Goal: Information Seeking & Learning: Learn about a topic

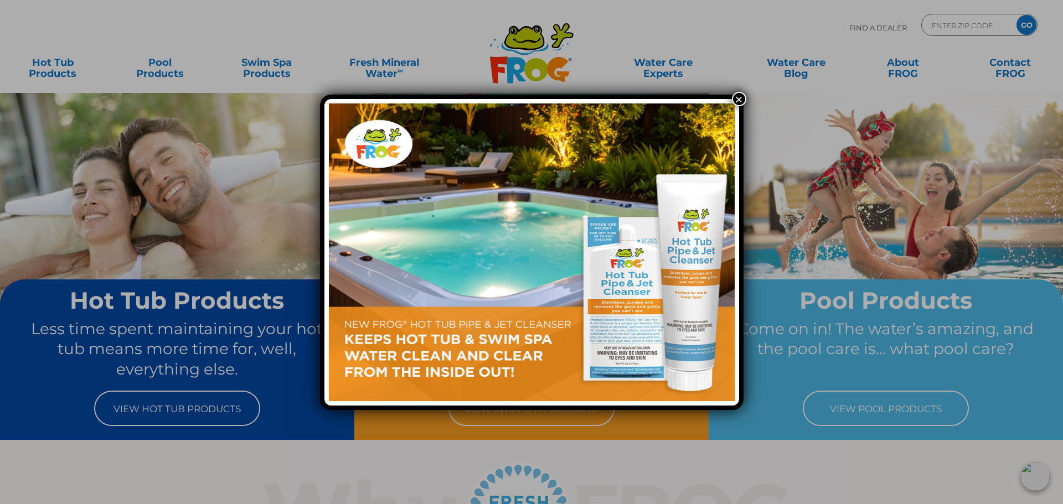
click at [741, 99] on button "×" at bounding box center [739, 99] width 14 height 14
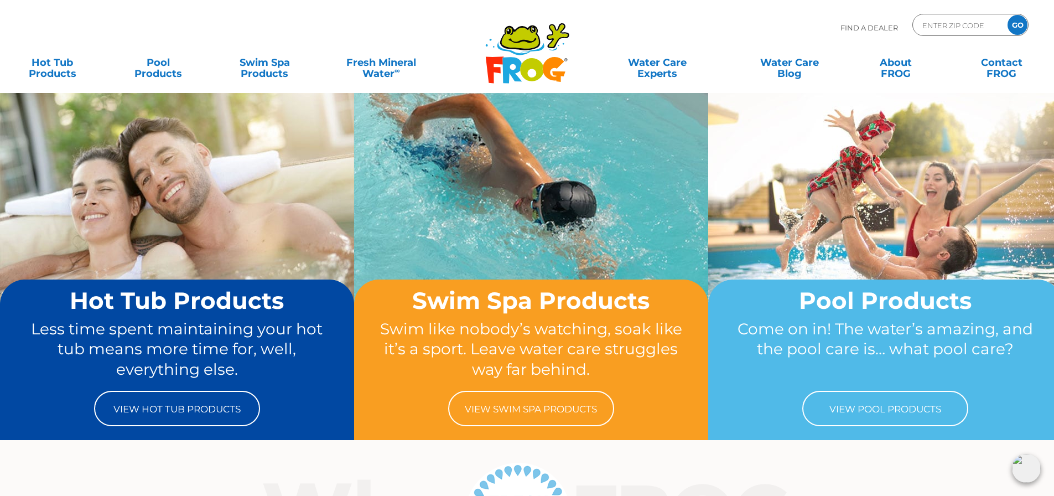
click at [433, 22] on div "Find A Dealer ENTER ZIP CODE GO" at bounding box center [527, 33] width 1032 height 38
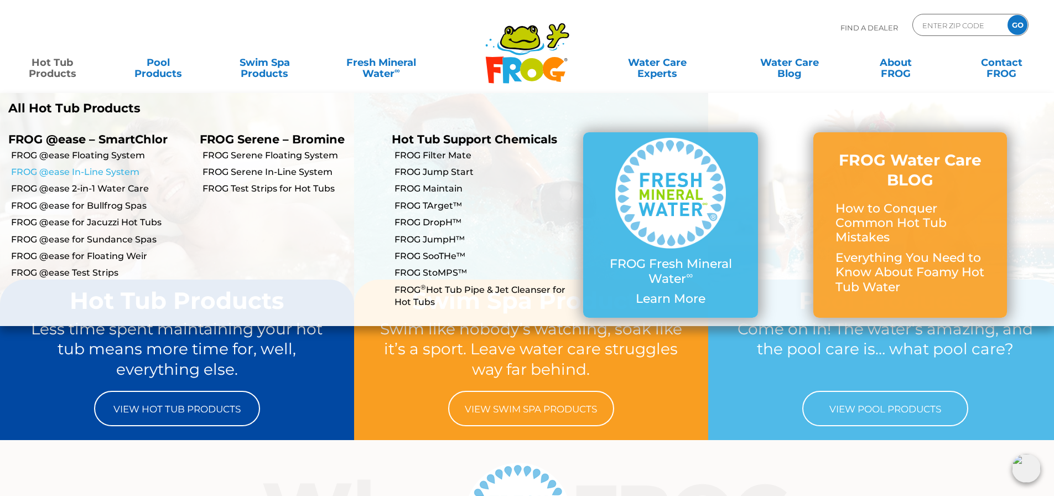
click at [86, 169] on link "FROG @ease In-Line System" at bounding box center [101, 172] width 180 height 12
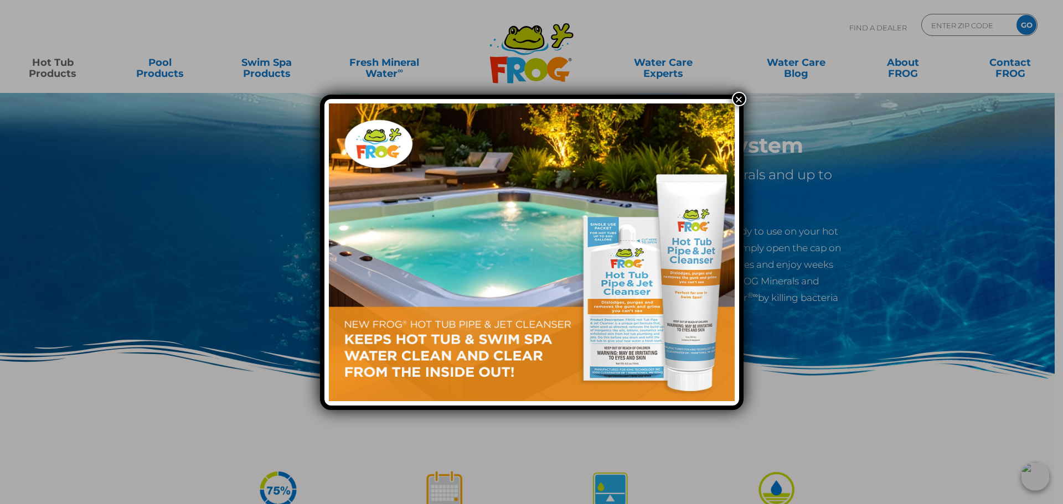
click at [738, 97] on button "×" at bounding box center [739, 99] width 14 height 14
